Goal: Information Seeking & Learning: Understand process/instructions

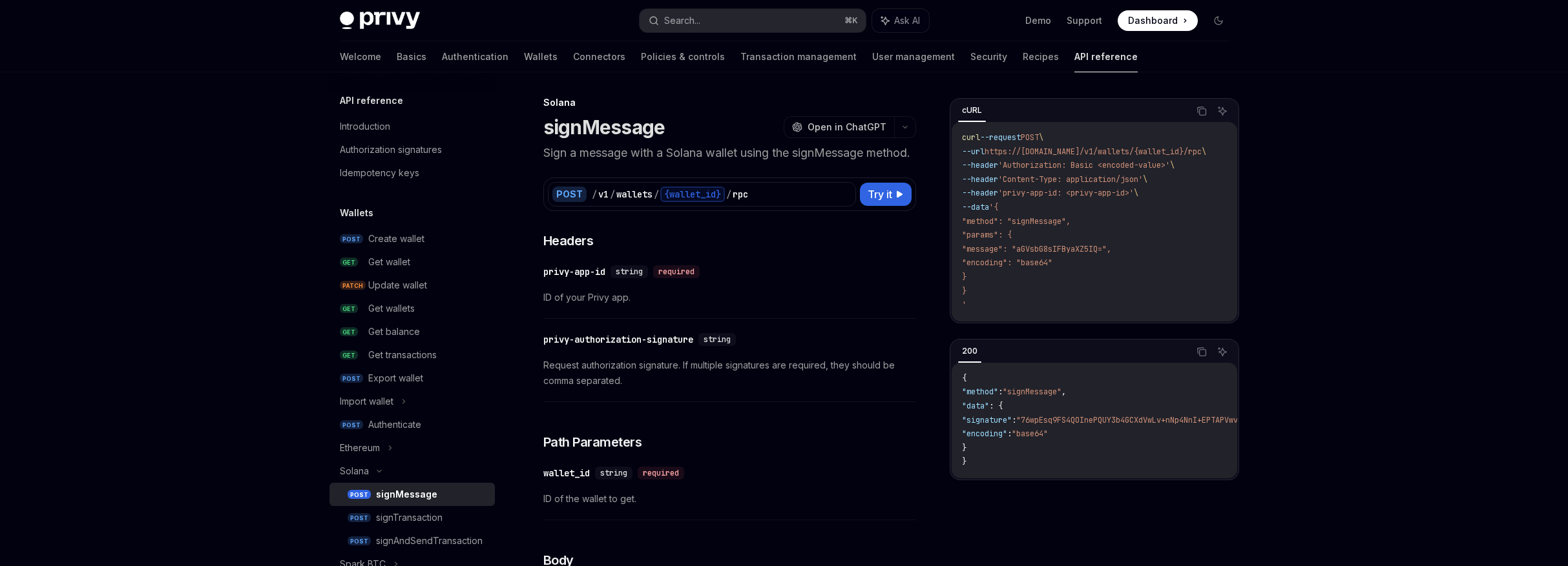
scroll to position [116, 0]
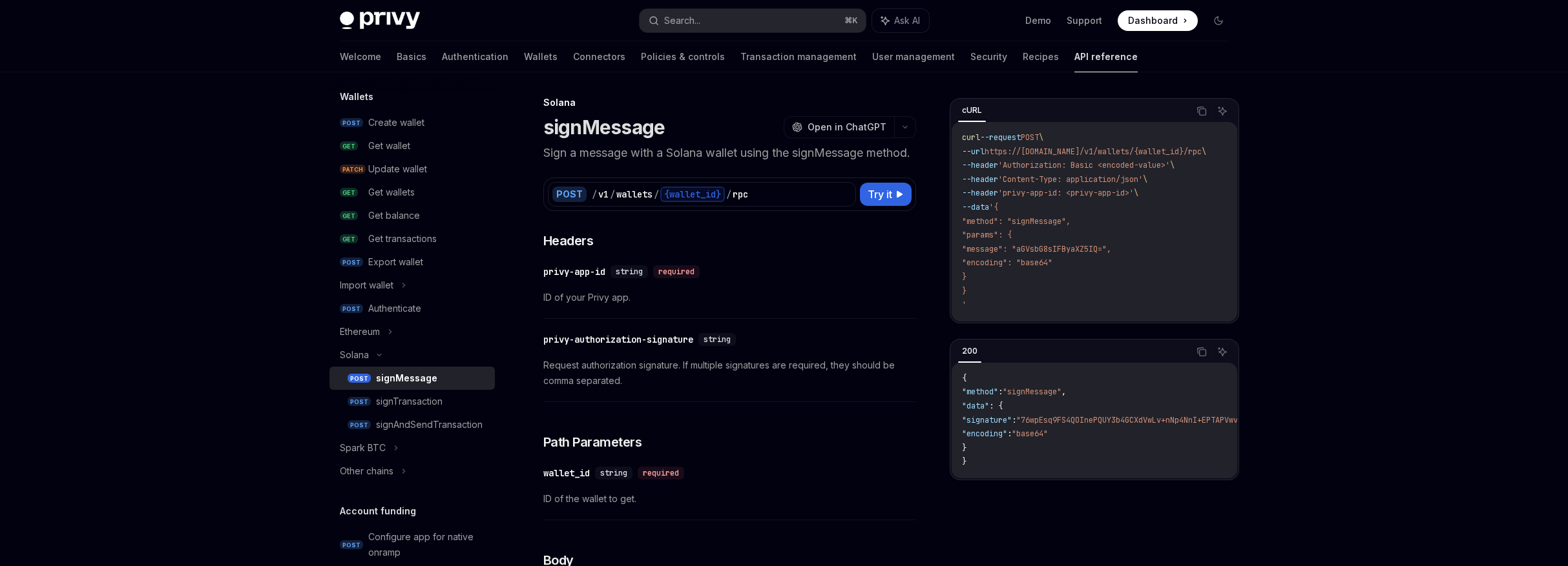
click at [1012, 426] on span ""signature"" at bounding box center [987, 420] width 50 height 10
click at [1047, 426] on span ""76wpEsq9FS4QOInePQUY3b4GCXdVwLv+nNp4NnI+EPTAPVwvXCjzjUW/gD6Vuh4KaD+7p2X4MaTu6x…" at bounding box center [1219, 420] width 407 height 10
click at [412, 419] on div "signAndSendTransaction" at bounding box center [429, 425] width 106 height 16
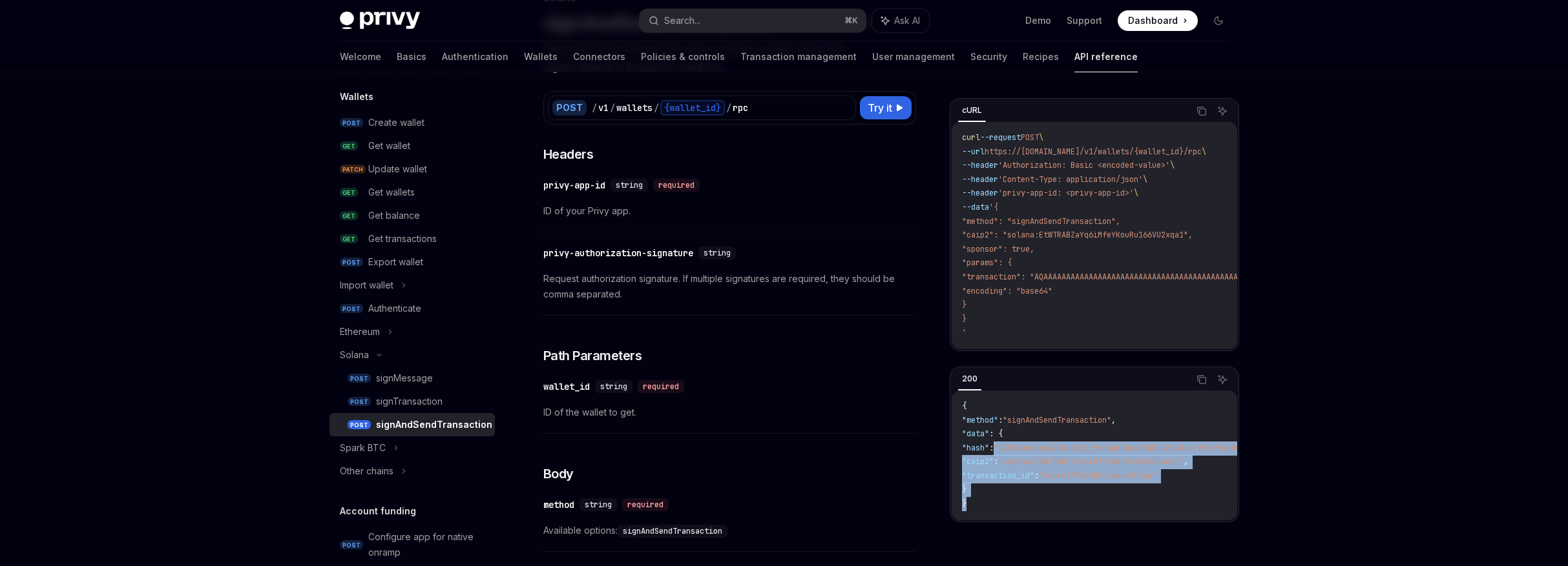
scroll to position [0, 235]
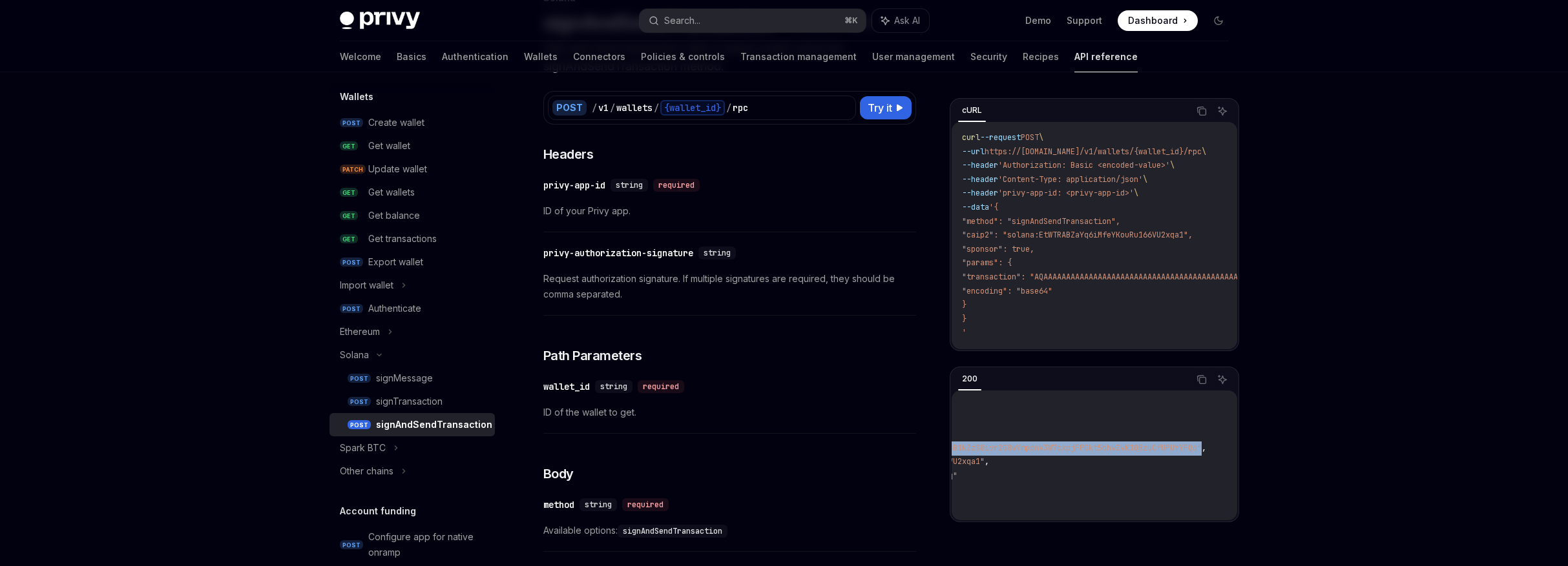
drag, startPoint x: 1017, startPoint y: 452, endPoint x: 1200, endPoint y: 448, distance: 183.0
click at [1200, 448] on span ""22VS6wqrbeaN21ku3pjEjfnrWgk1deiFBSB1kZzS8ivr2G8wYmpdnV3W7oxpjFPGkt5bhvZvK1QBzu…" at bounding box center [998, 448] width 407 height 10
copy span ""22VS6wqrbeaN21ku3pjEjfnrWgk1deiFBSB1kZzS8ivr2G8wYmpdnV3W7oxpjFPGkt5bhvZvK1QBzu…"
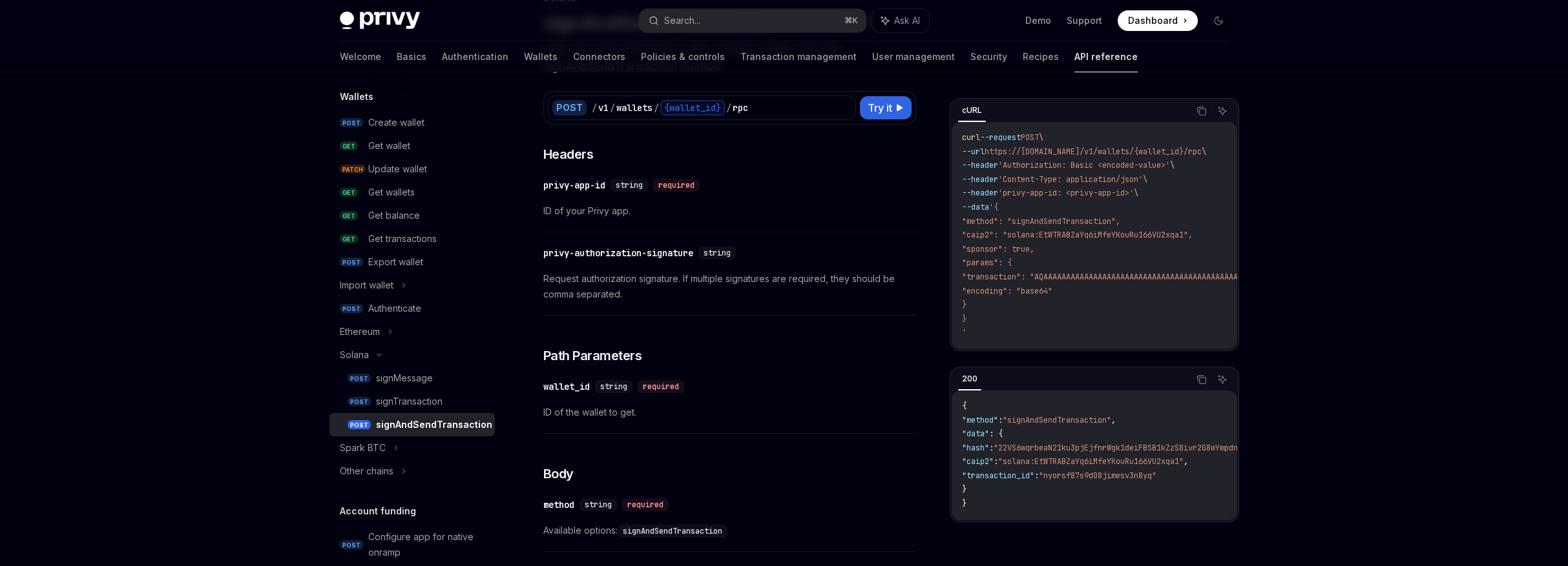
click at [1046, 217] on span ""method": "signAndSendTransaction"," at bounding box center [1041, 221] width 158 height 10
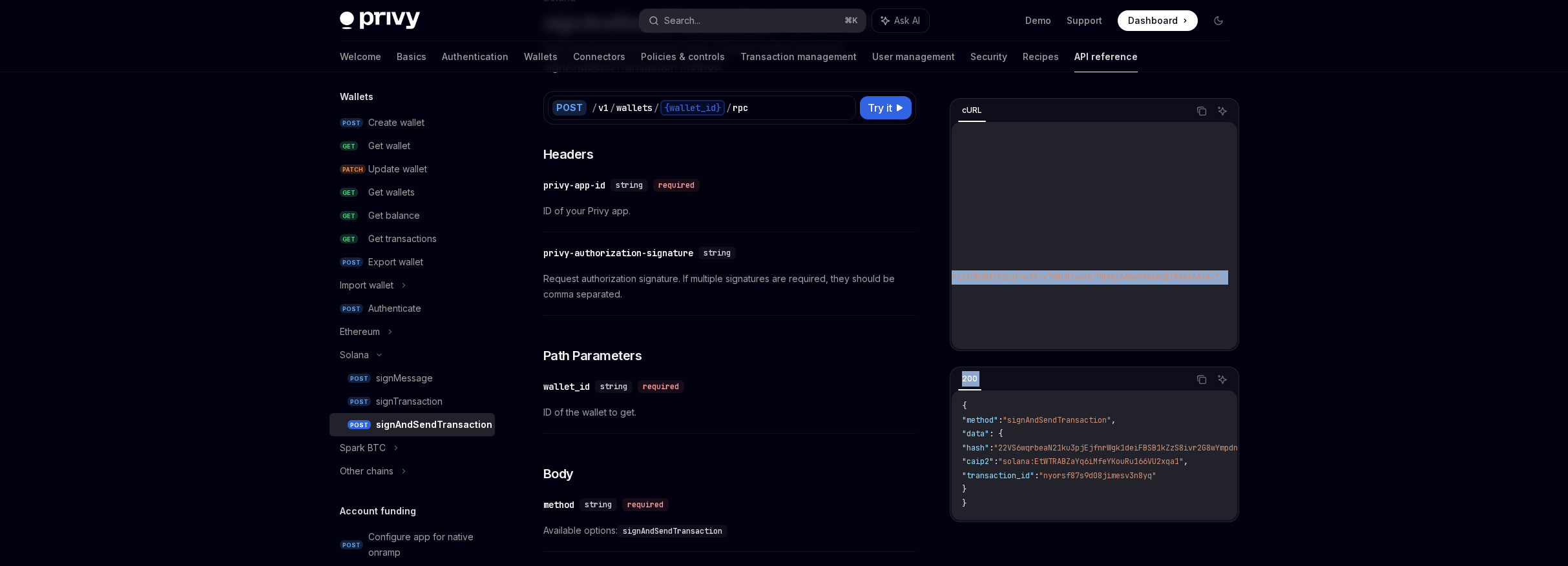
scroll to position [0, 1198]
drag, startPoint x: 1054, startPoint y: 276, endPoint x: 1200, endPoint y: 276, distance: 146.0
click at [1200, 276] on span ""transaction": "AQAAAAAAAAAAAAAAAAAAAAAAAAAAAAAAAAAAAAAAAAAAAAAAAAAAAAAAAAAAAAA…" at bounding box center [513, 277] width 1384 height 10
copy span ""AQAAAAAAAAAAAAAAAAAAAAAAAAAAAAAAAAAAAAAAAAAAAAAAAAAAAAAAAAAAAAAAAAAAAAAAAAAAAA…"
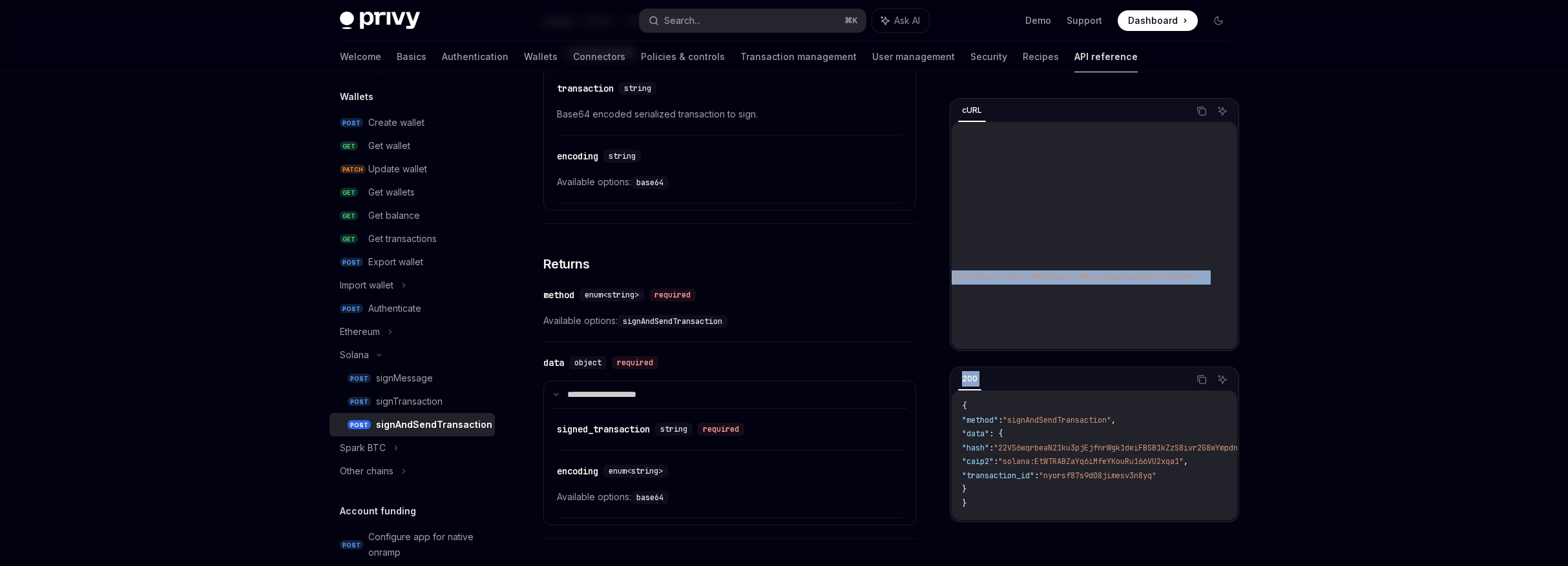
scroll to position [1007, 0]
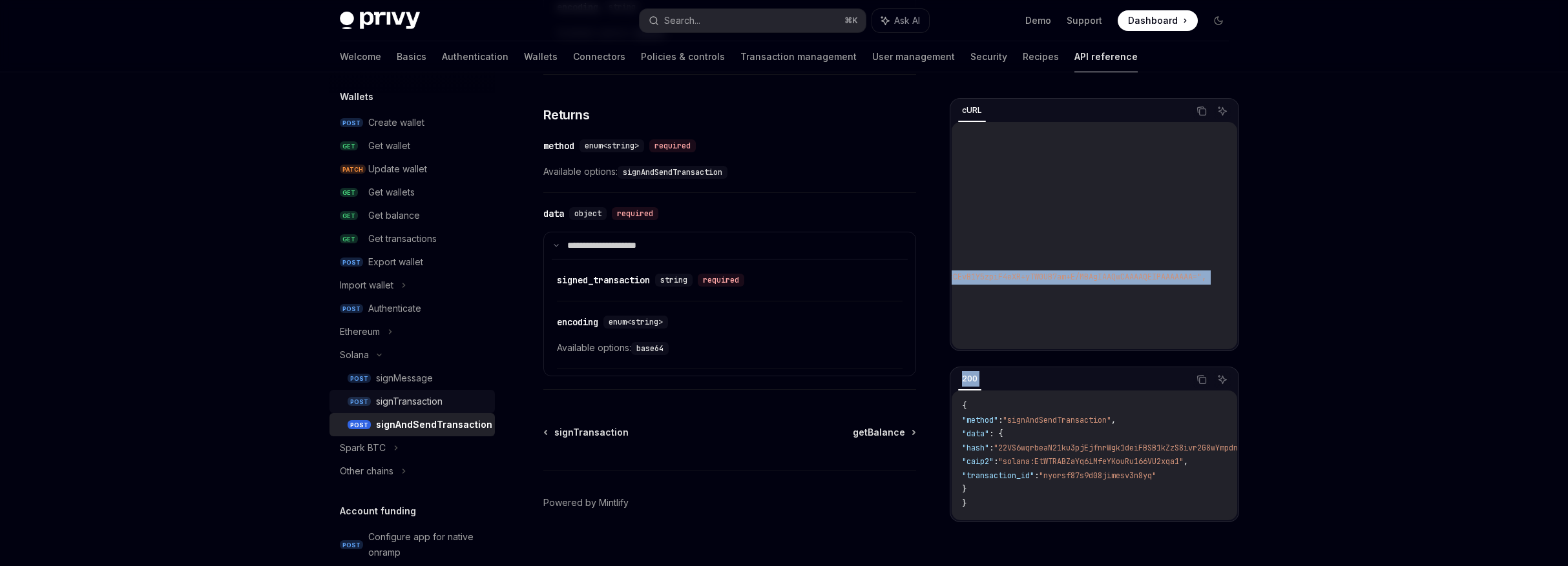
click at [428, 404] on div "signTransaction" at bounding box center [409, 402] width 67 height 16
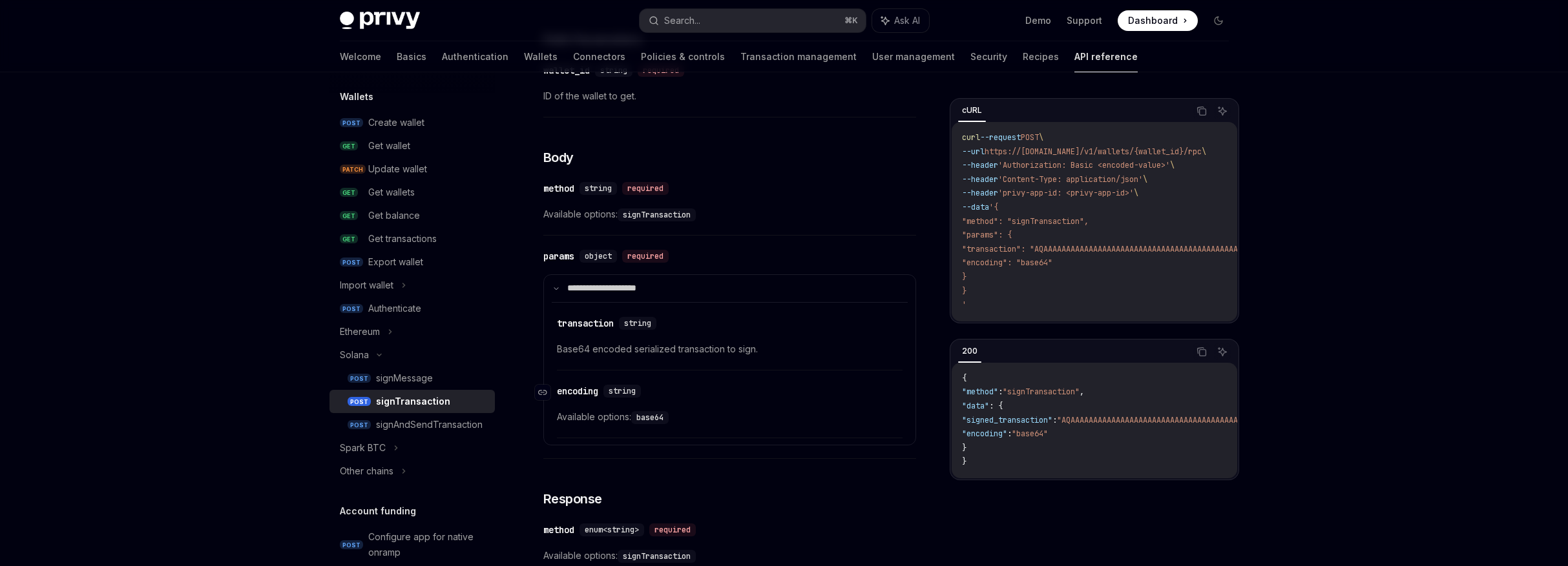
scroll to position [553, 0]
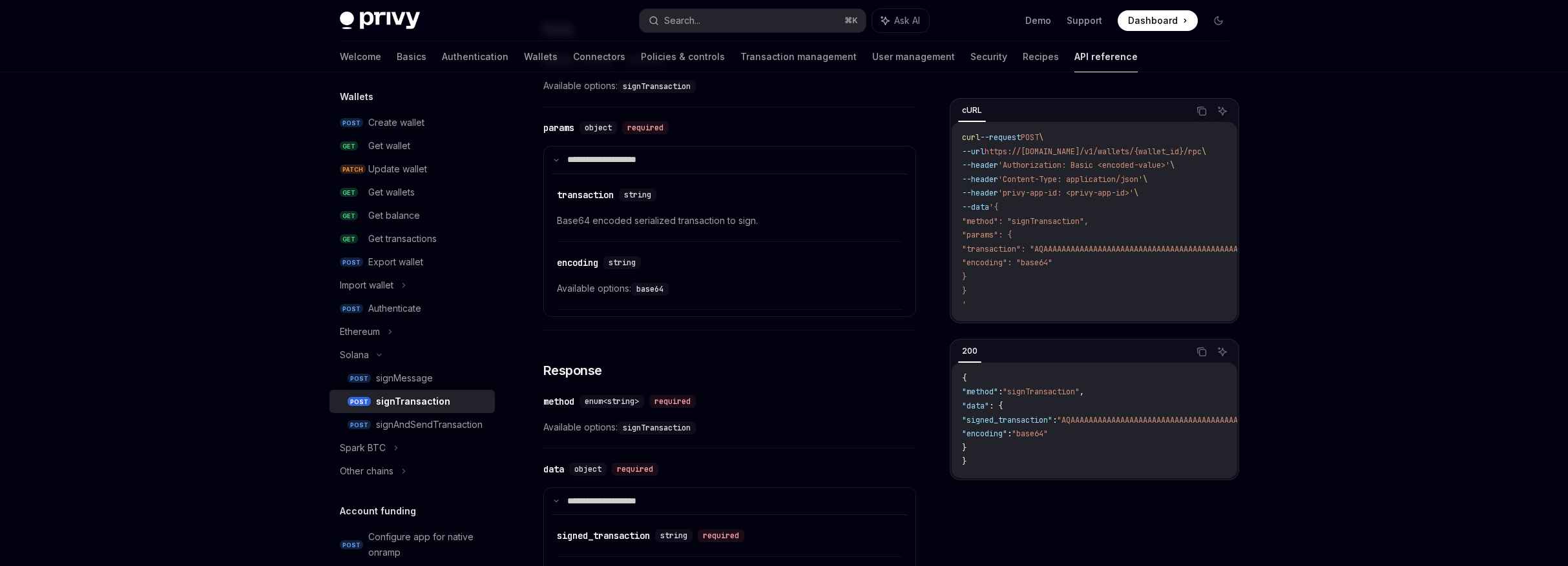
type textarea "*"
